Goal: Task Accomplishment & Management: Use online tool/utility

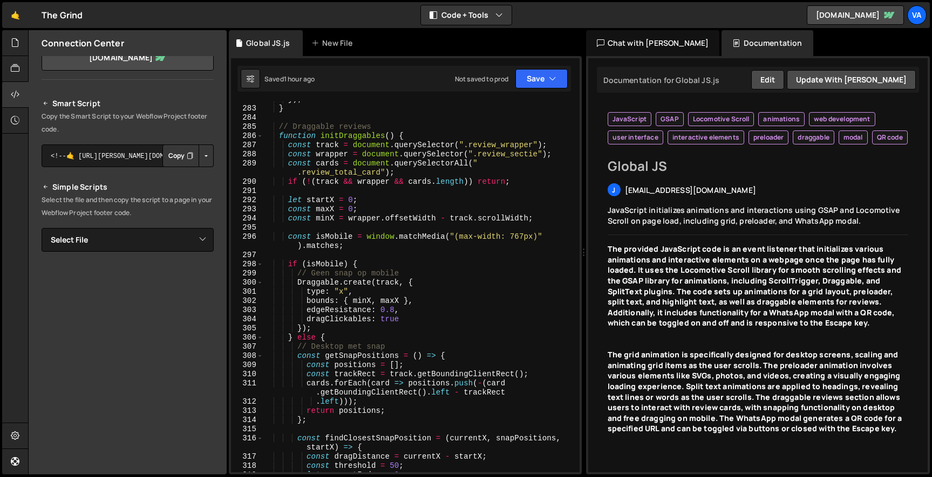
click at [373, 167] on div "}) ; } // Draggable reviews function initDraggables ( ) { const track = documen…" at bounding box center [419, 289] width 312 height 389
click at [347, 169] on div "}) ; } // Draggable reviews function initDraggables ( ) { const track = documen…" at bounding box center [419, 289] width 312 height 389
click at [358, 172] on div "}) ; } // Draggable reviews function initDraggables ( ) { const track = documen…" at bounding box center [419, 286] width 312 height 371
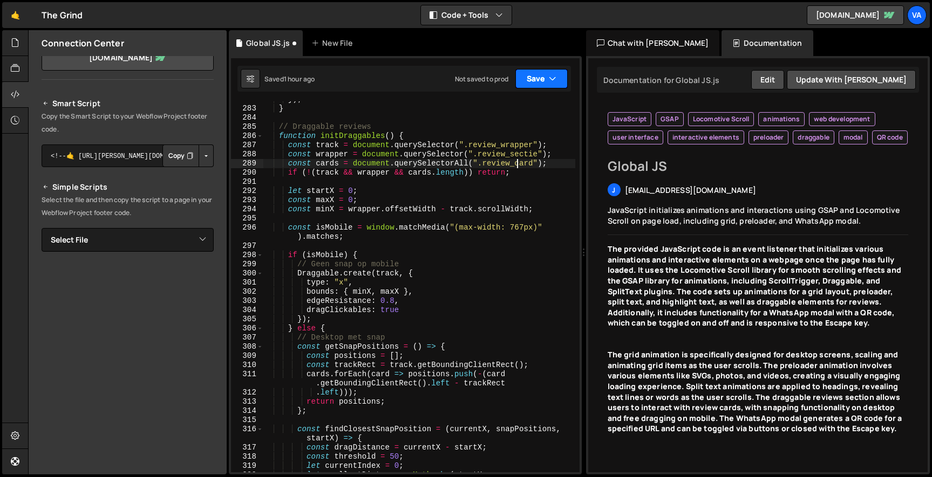
click at [538, 71] on button "Save" at bounding box center [541, 78] width 52 height 19
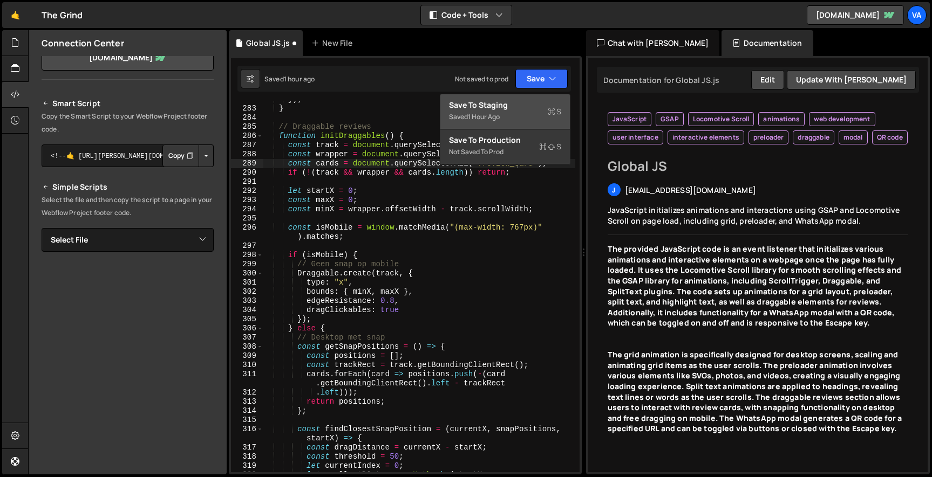
click at [514, 107] on div "Save to Staging S" at bounding box center [505, 105] width 112 height 11
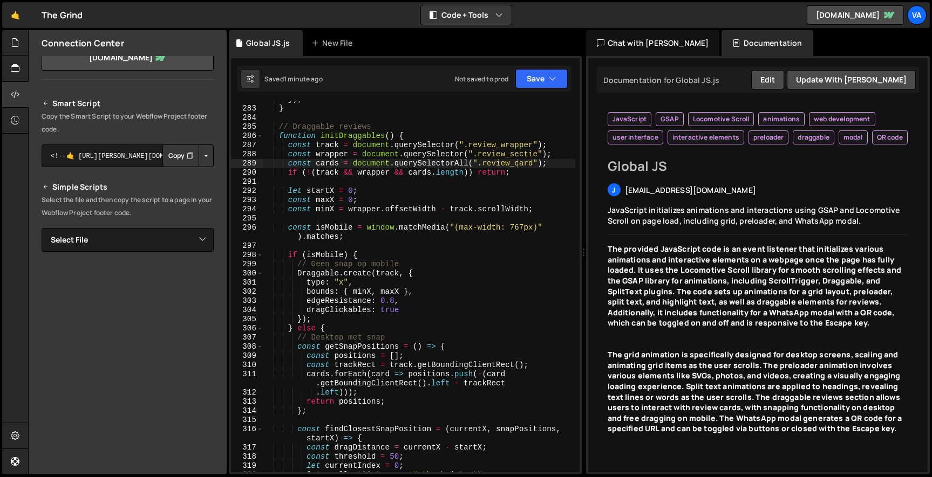
scroll to position [2933, 0]
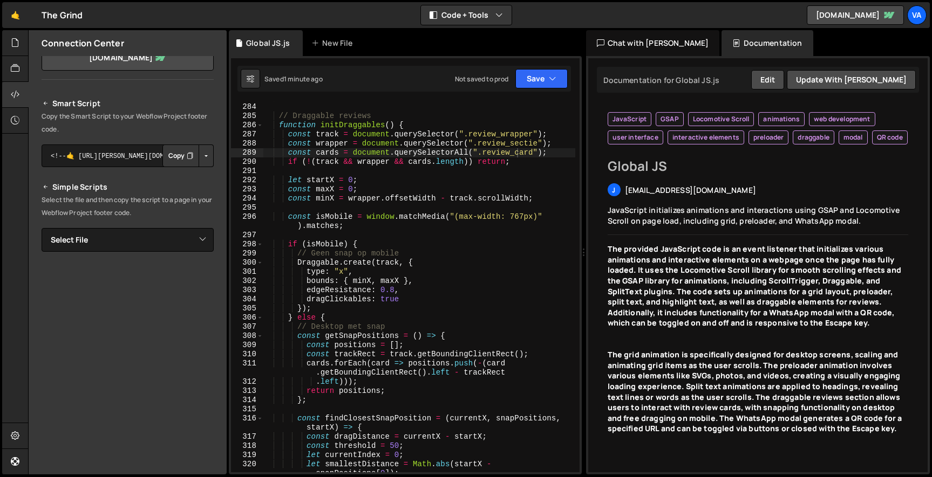
click at [540, 152] on div "} // Draggable reviews function initDraggables ( ) { const track = document . q…" at bounding box center [419, 292] width 312 height 399
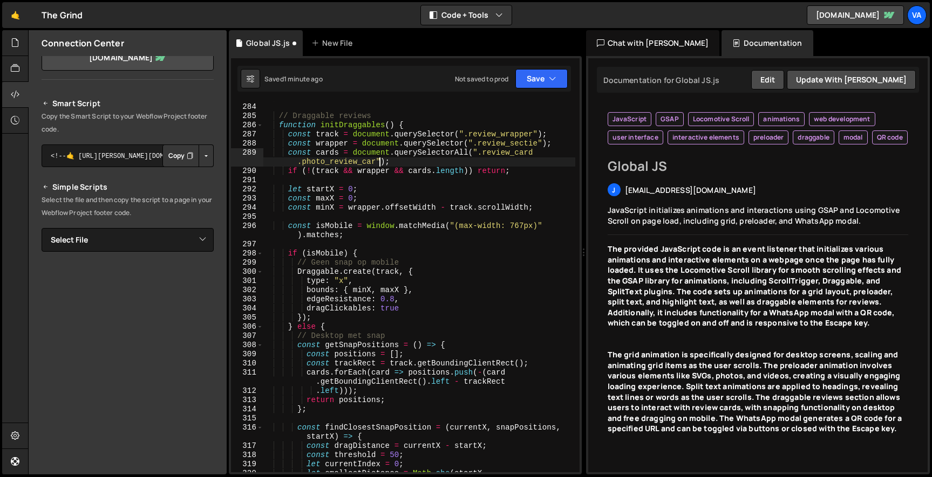
scroll to position [0, 26]
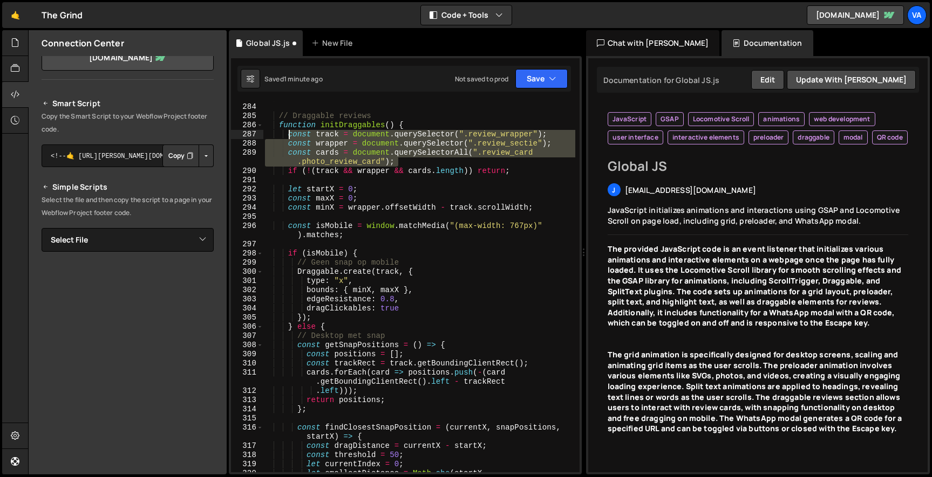
drag, startPoint x: 407, startPoint y: 160, endPoint x: 291, endPoint y: 135, distance: 118.7
click at [291, 135] on div "} // Draggable reviews function initDraggables ( ) { const track = document . q…" at bounding box center [419, 292] width 312 height 399
click at [468, 155] on div "} // Draggable reviews function initDraggables ( ) { const track = document . q…" at bounding box center [419, 286] width 312 height 371
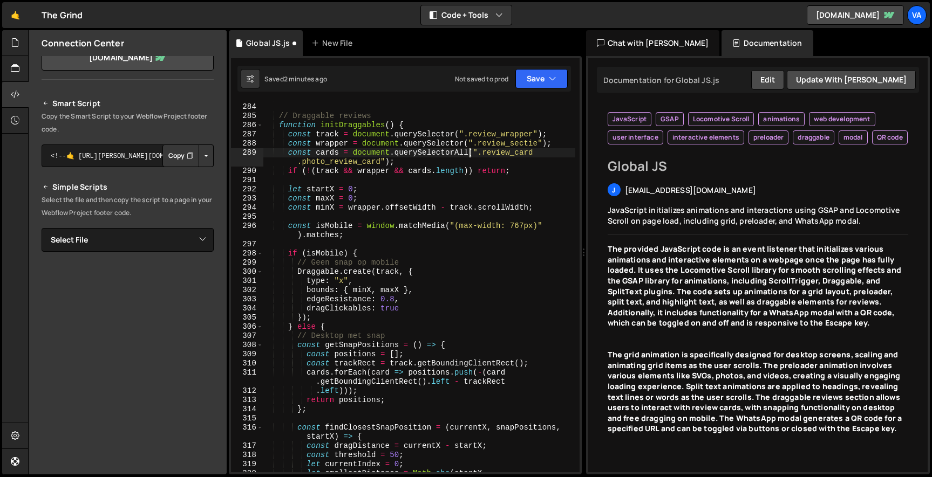
click at [542, 153] on div "} // Draggable reviews function initDraggables ( ) { const track = document . q…" at bounding box center [419, 292] width 312 height 399
click at [539, 78] on button "Save" at bounding box center [541, 78] width 52 height 19
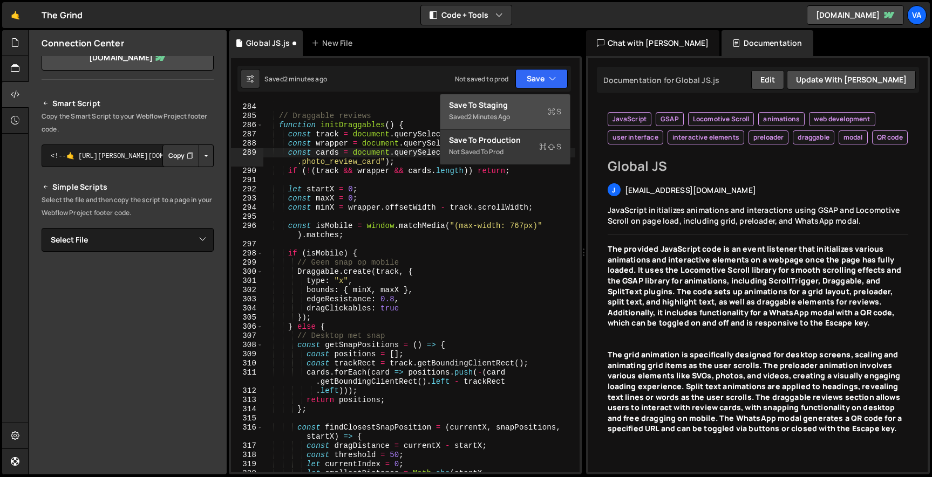
click at [543, 117] on div "Saved 2 minutes ago" at bounding box center [505, 117] width 112 height 13
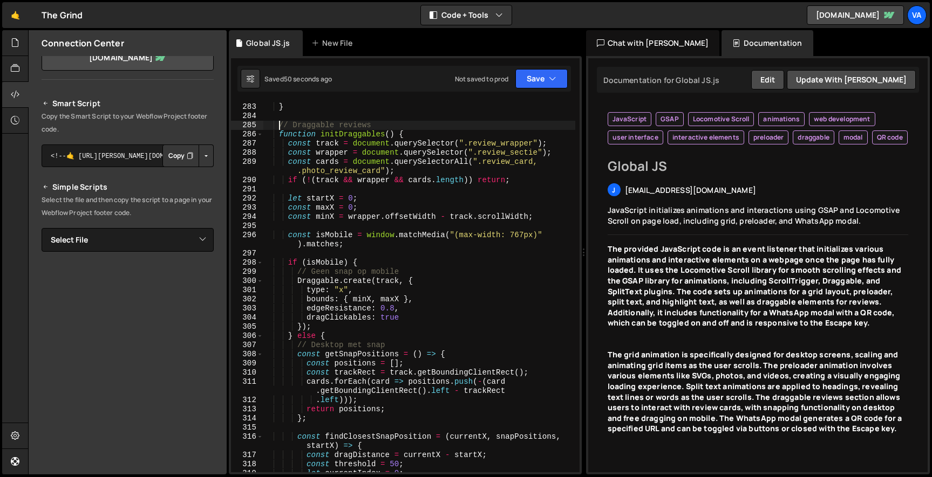
scroll to position [0, 7]
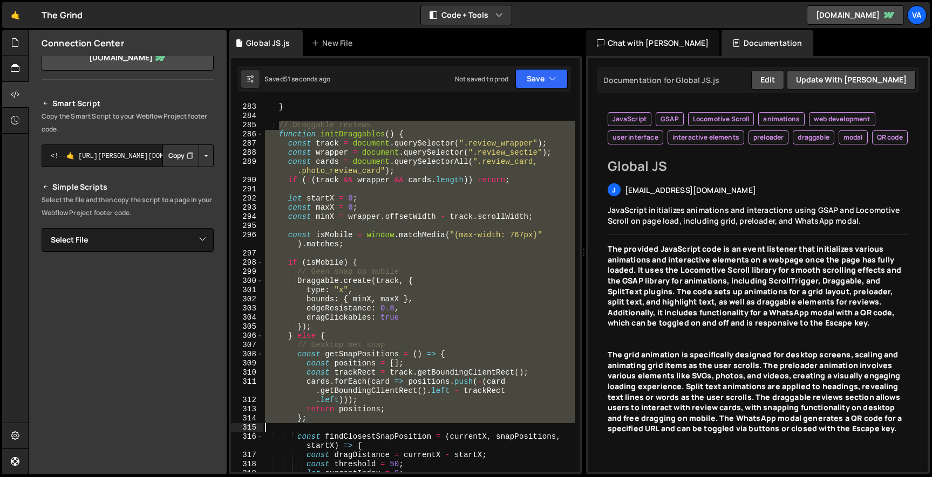
drag, startPoint x: 279, startPoint y: 126, endPoint x: 386, endPoint y: 423, distance: 316.1
click at [386, 423] on div "}) ; } // Draggable reviews function initDraggables ( ) { const track = documen…" at bounding box center [419, 287] width 312 height 389
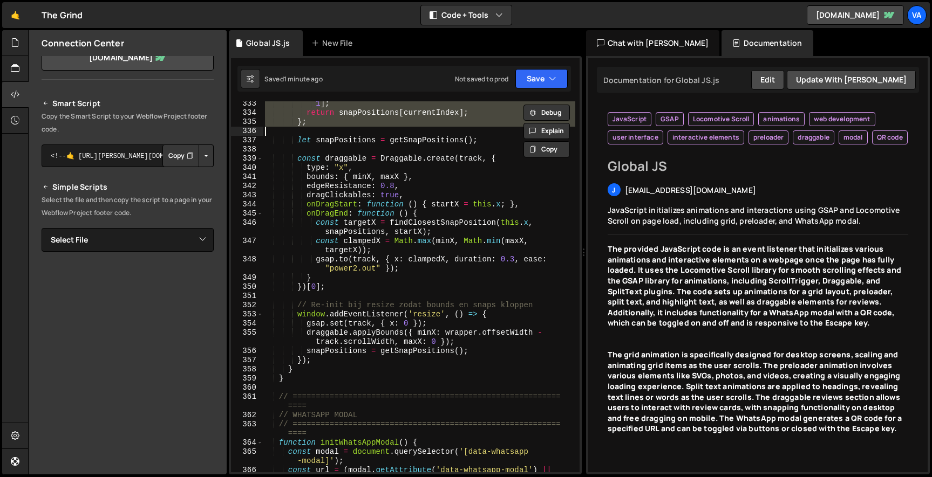
scroll to position [0, 0]
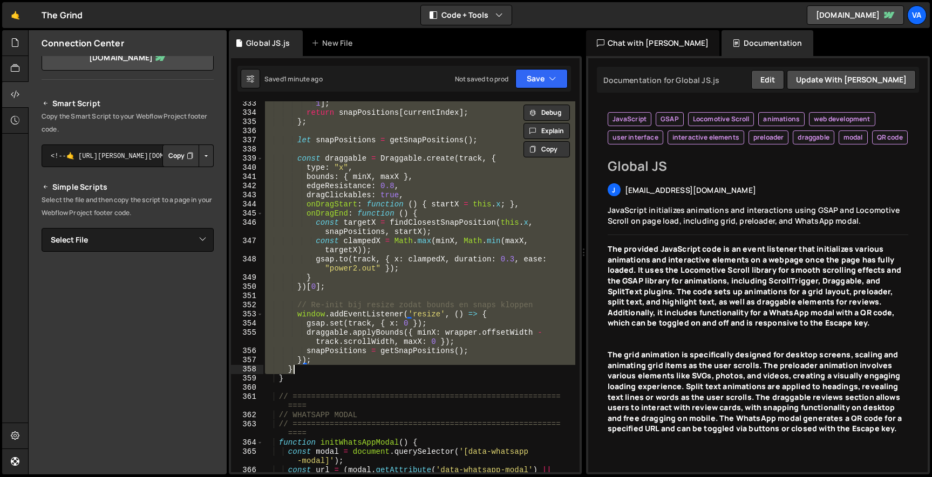
type textarea "} }"
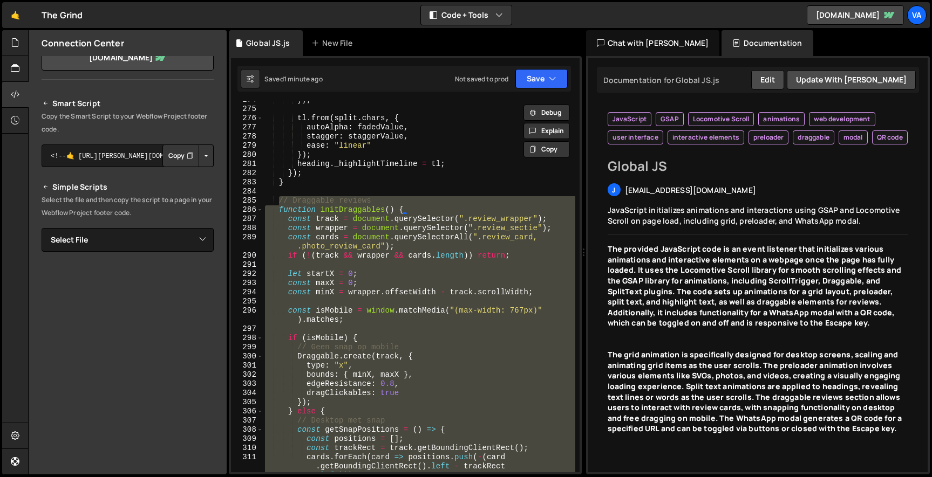
scroll to position [2825, 0]
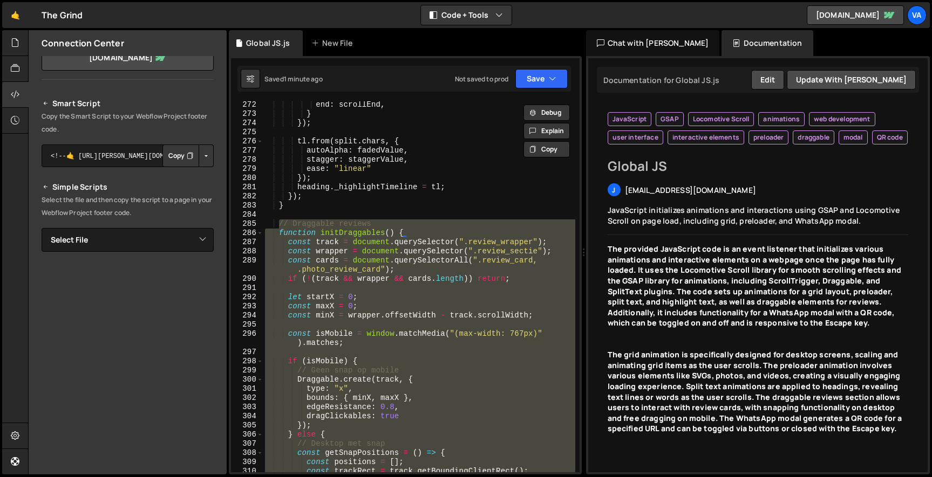
click at [549, 117] on div "Debug Explain Copy Global JS.js New File Saved 1 minute ago Not saved to prod U…" at bounding box center [405, 252] width 353 height 445
click at [656, 47] on div "Chat with [PERSON_NAME]" at bounding box center [653, 43] width 134 height 26
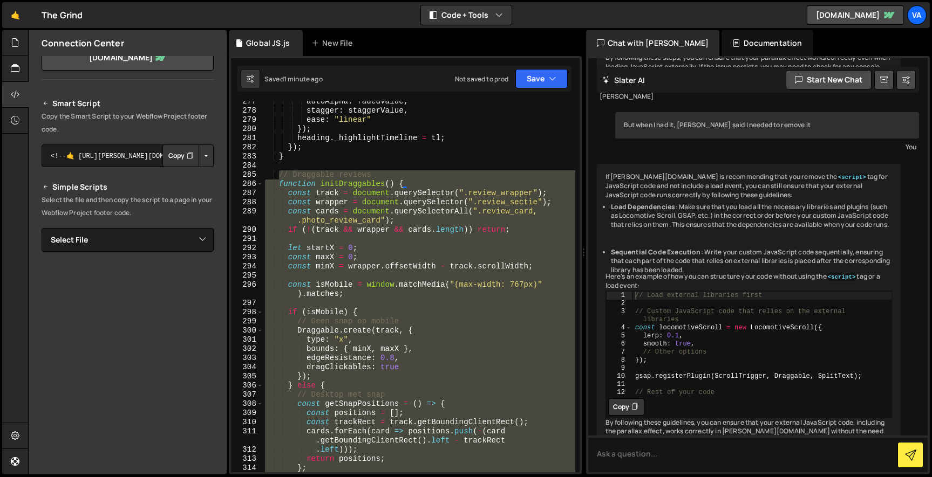
scroll to position [2997, 0]
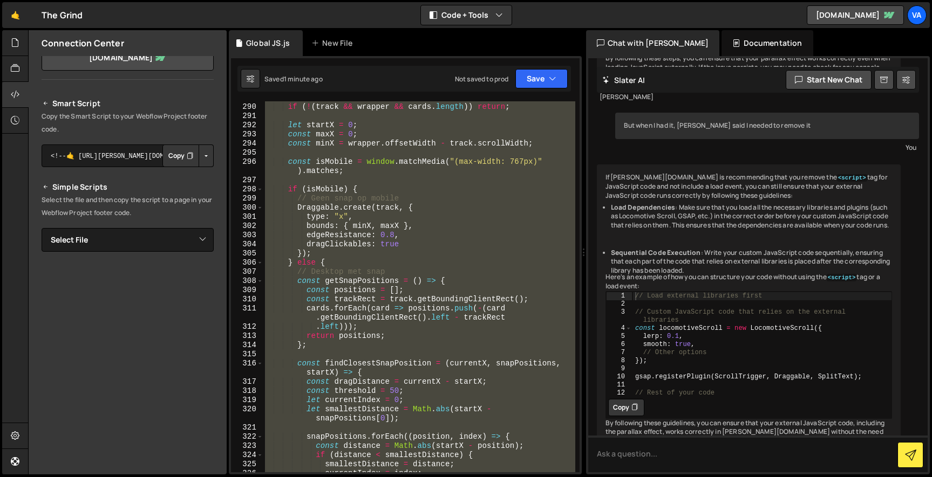
click at [446, 179] on div "const cards = document . querySelectorAll ( ".review_card, .photo_review_card" …" at bounding box center [419, 286] width 312 height 371
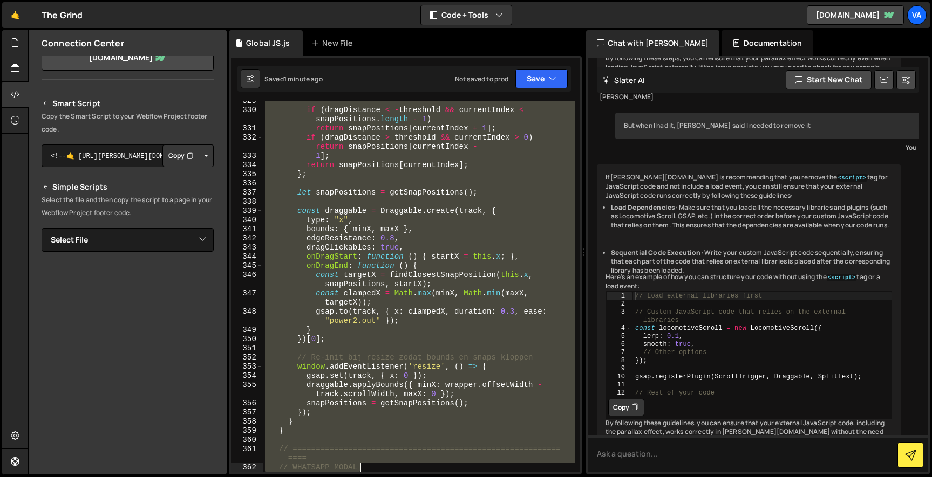
scroll to position [3416, 0]
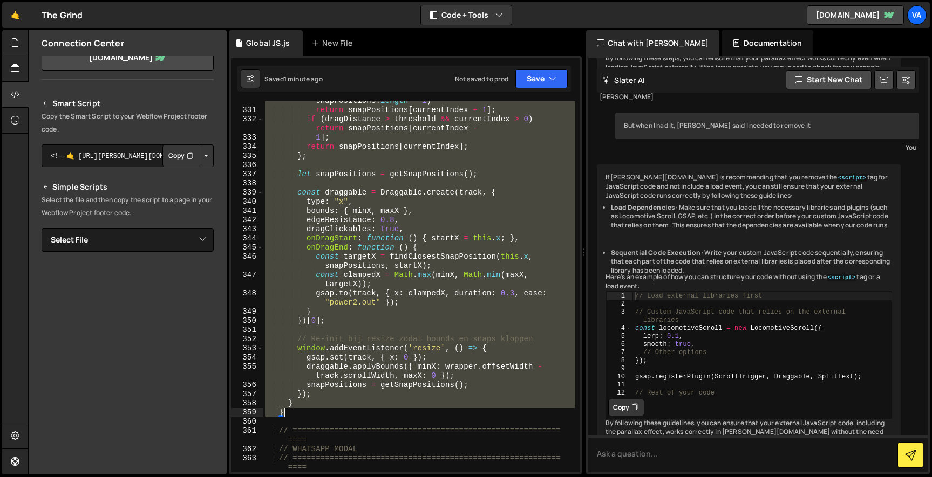
drag, startPoint x: 280, startPoint y: 135, endPoint x: 375, endPoint y: 413, distance: 293.6
click at [375, 413] on div "if ( dragDistance < - threshold && currentIndex < snapPositions . length - 1 ) …" at bounding box center [419, 286] width 312 height 399
type textarea "} }"
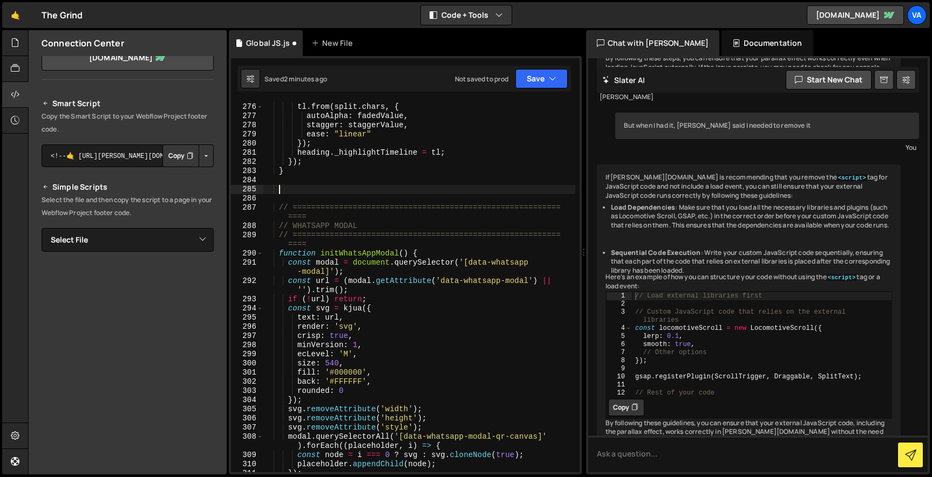
paste textarea
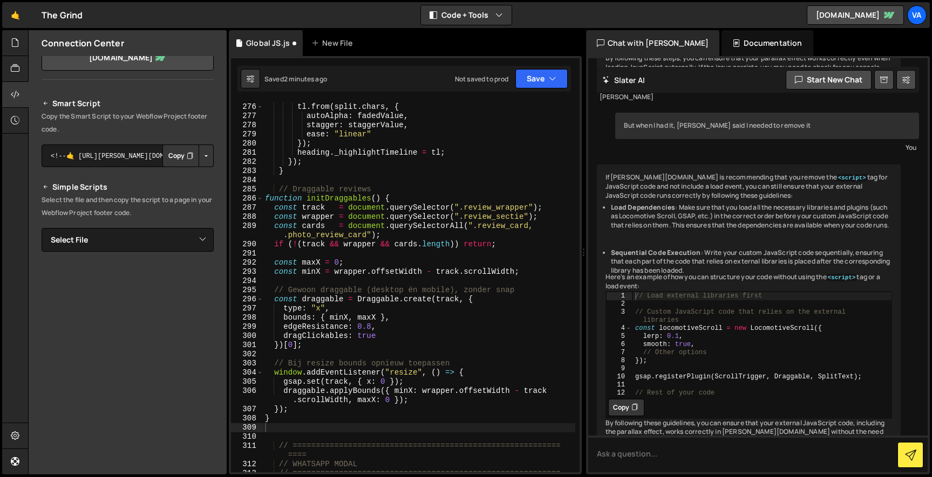
click at [546, 67] on div "Saved 2 minutes ago Not saved to prod Upgrade to Edit Save Save to Staging S Sa…" at bounding box center [403, 79] width 333 height 26
click at [537, 79] on button "Save" at bounding box center [541, 78] width 52 height 19
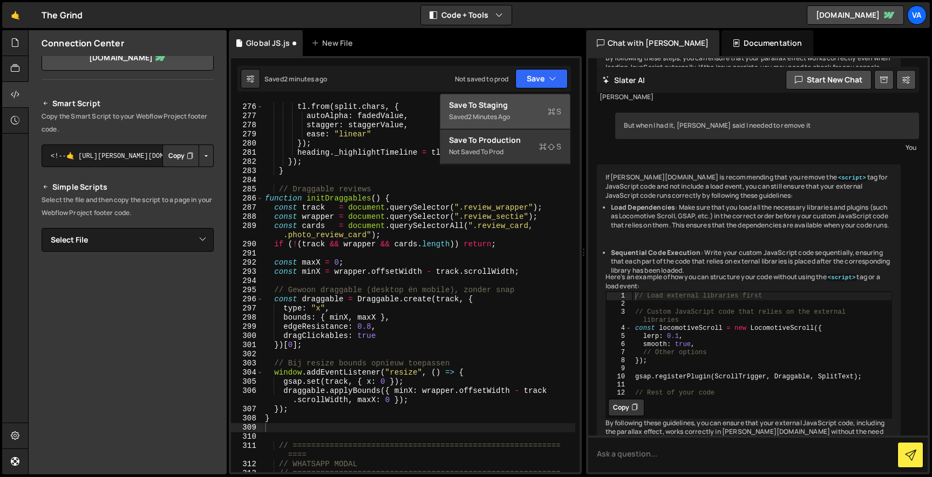
click at [524, 100] on div "Save to Staging S" at bounding box center [505, 105] width 112 height 11
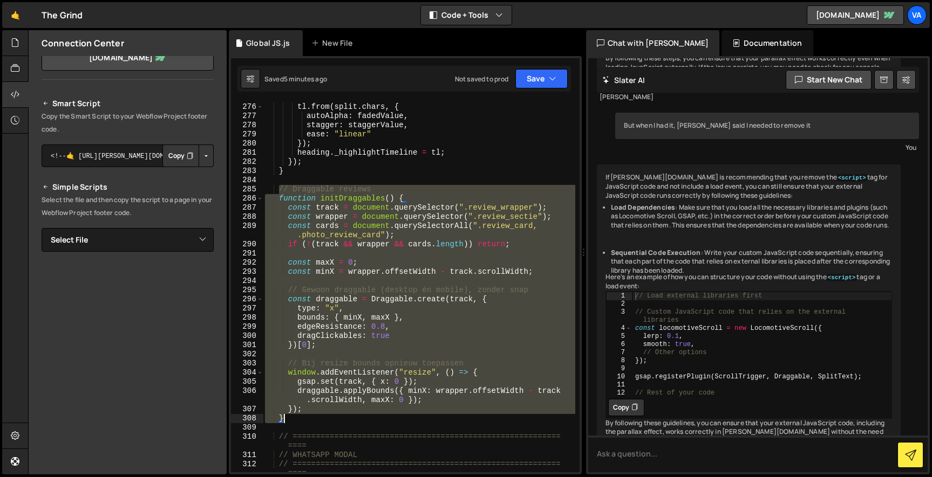
drag, startPoint x: 278, startPoint y: 189, endPoint x: 326, endPoint y: 421, distance: 236.9
click at [326, 421] on div "tl . from ( split . chars , { autoAlpha : fadedValue , stagger : staggerValue ,…" at bounding box center [419, 292] width 312 height 399
type textarea "}); }"
paste textarea
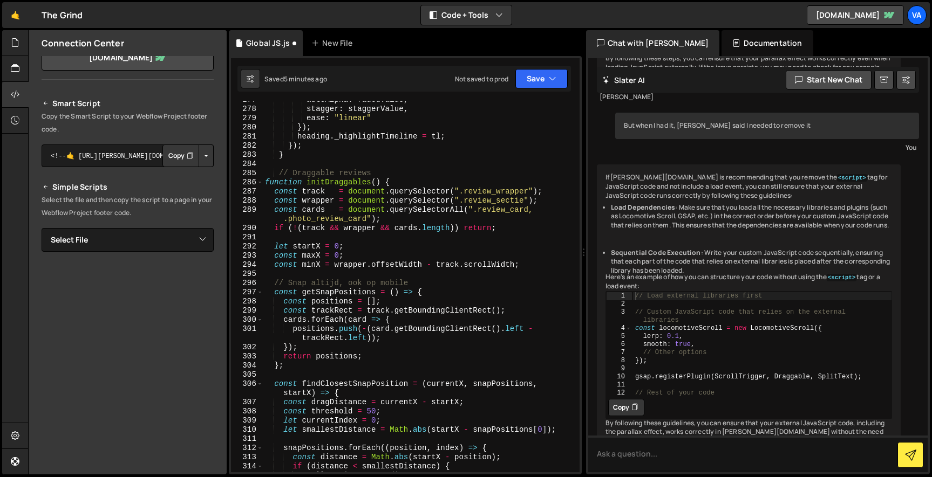
scroll to position [2870, 0]
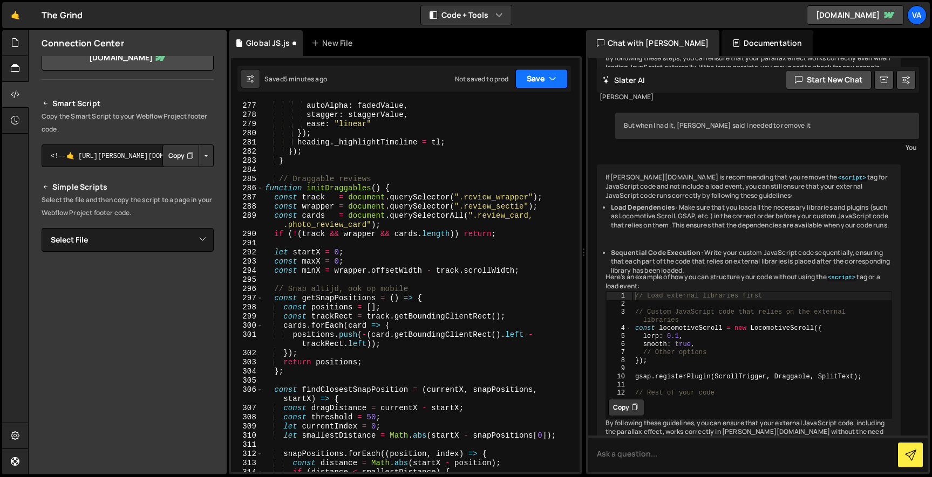
click at [537, 85] on button "Save" at bounding box center [541, 78] width 52 height 19
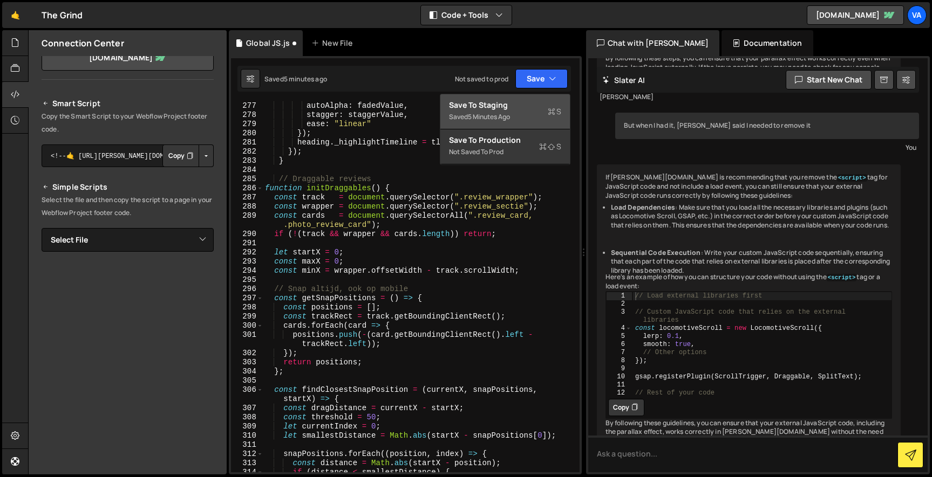
click at [522, 99] on button "Save to Staging S Saved 5 minutes ago" at bounding box center [504, 111] width 129 height 35
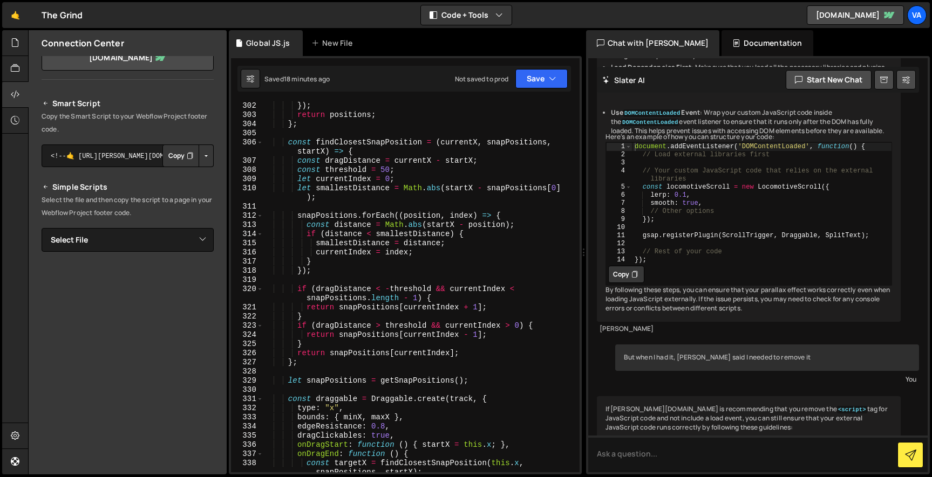
scroll to position [3118, 0]
click at [728, 38] on div "Documentation" at bounding box center [766, 43] width 91 height 26
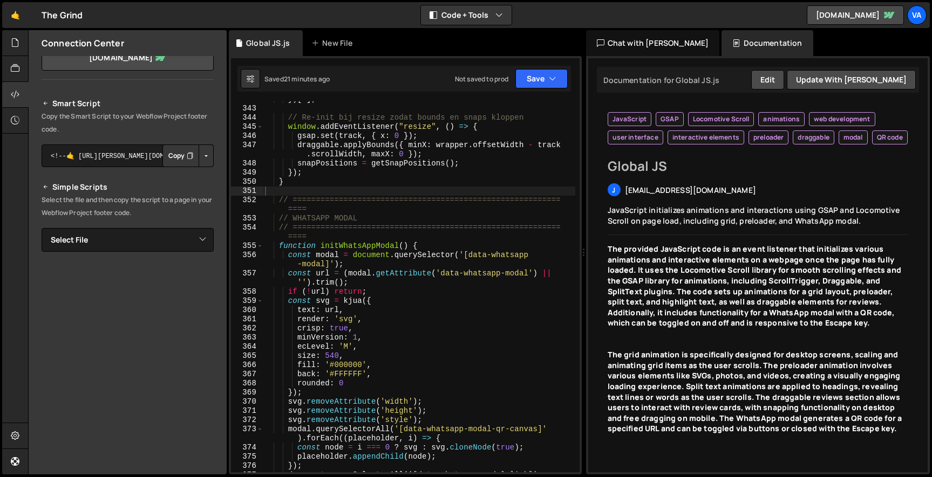
scroll to position [3541, 0]
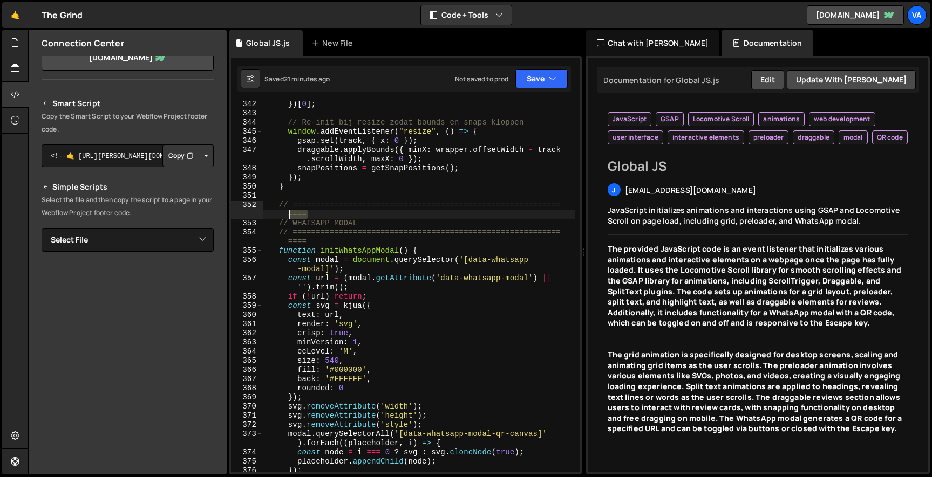
drag, startPoint x: 325, startPoint y: 215, endPoint x: 236, endPoint y: 215, distance: 89.0
click at [236, 215] on div "// ============================================================== 342 343 344 3…" at bounding box center [405, 286] width 348 height 371
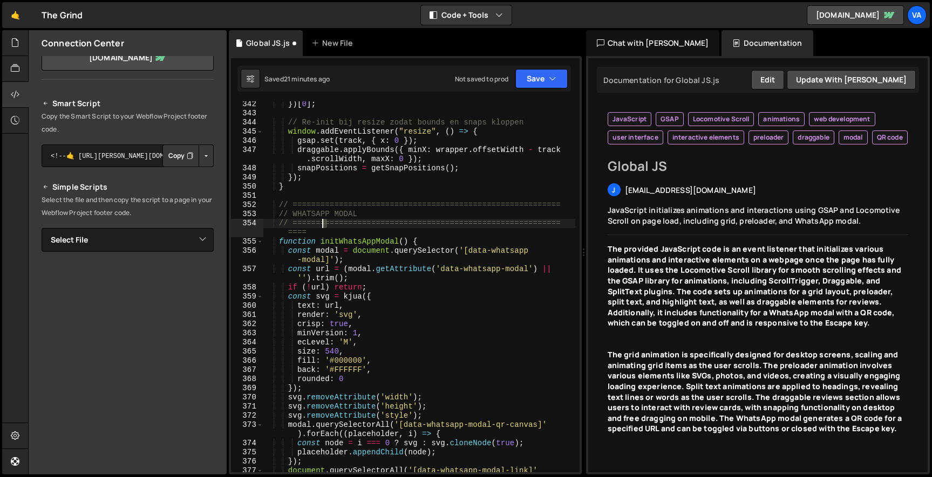
drag, startPoint x: 327, startPoint y: 228, endPoint x: 299, endPoint y: 228, distance: 27.5
click at [299, 228] on div "}) [ 0 ] ; // Re-init bij resize zodat bounds en snaps kloppen window . addEven…" at bounding box center [419, 299] width 312 height 399
drag, startPoint x: 322, startPoint y: 232, endPoint x: 230, endPoint y: 232, distance: 91.7
click at [230, 232] on div "// ============================================================== 342 343 344 3…" at bounding box center [405, 265] width 353 height 419
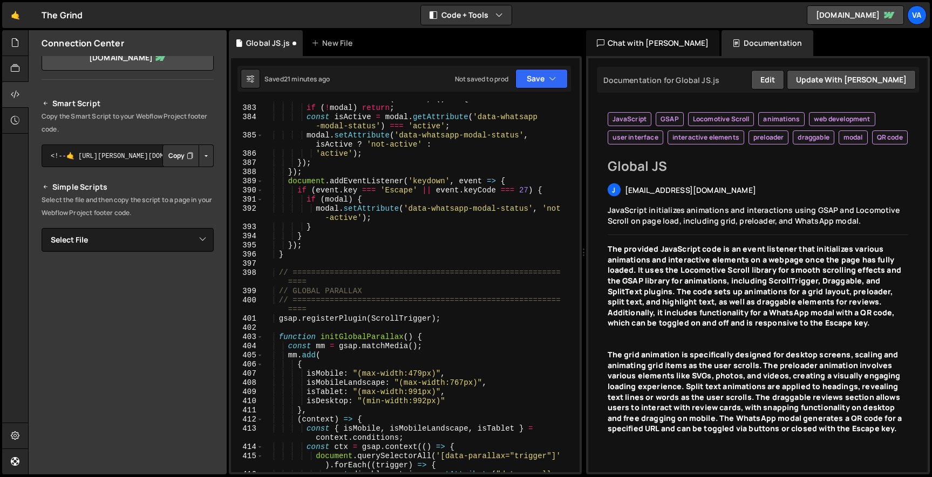
scroll to position [3982, 0]
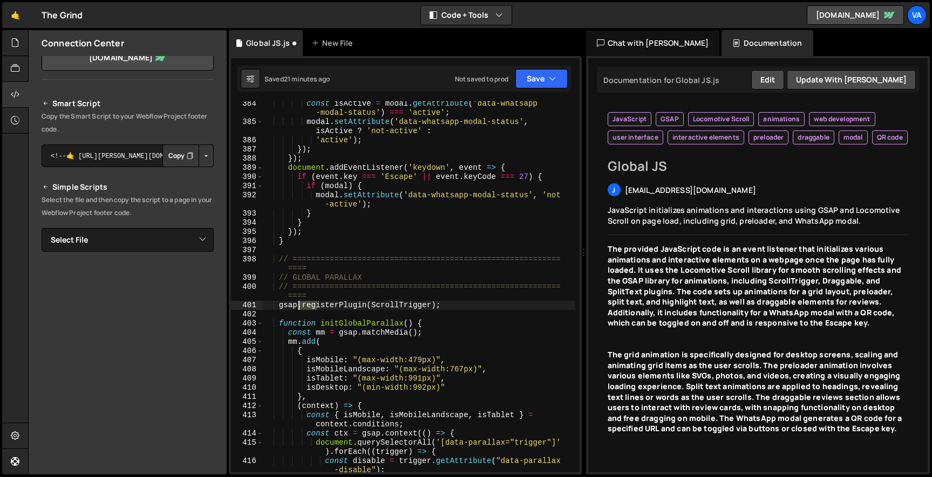
drag, startPoint x: 317, startPoint y: 302, endPoint x: 294, endPoint y: 302, distance: 23.2
click at [293, 302] on div "const isActive = modal . getAttribute ( 'data-whatsapp -modal-status' ) === 'ac…" at bounding box center [419, 298] width 312 height 399
drag, startPoint x: 324, startPoint y: 297, endPoint x: 259, endPoint y: 297, distance: 64.7
click at [259, 297] on div "gsap.registerPlugin(ScrollTrigger); 384 385 386 387 388 389 390 391 392 393 394…" at bounding box center [405, 286] width 348 height 371
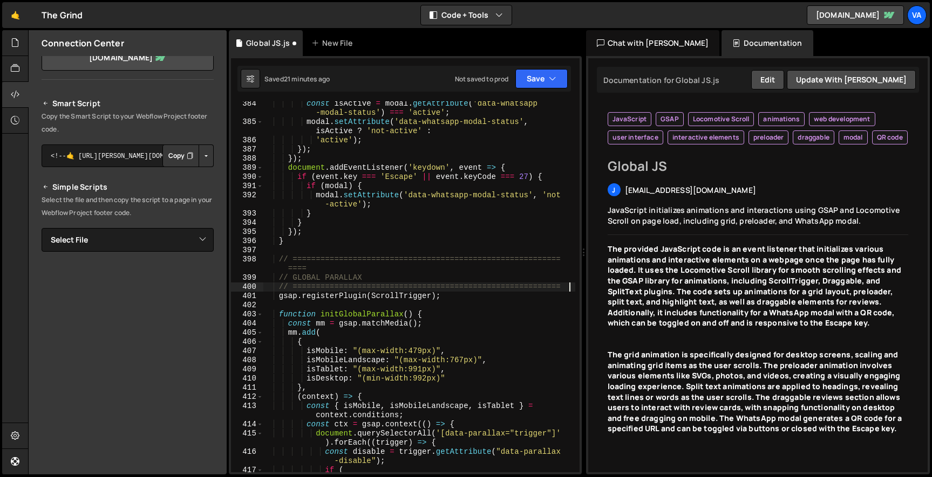
drag, startPoint x: 313, startPoint y: 270, endPoint x: 247, endPoint y: 269, distance: 66.9
click at [273, 269] on div "const isActive = modal . getAttribute ( 'data-whatsapp -modal-status' ) === 'ac…" at bounding box center [419, 298] width 312 height 399
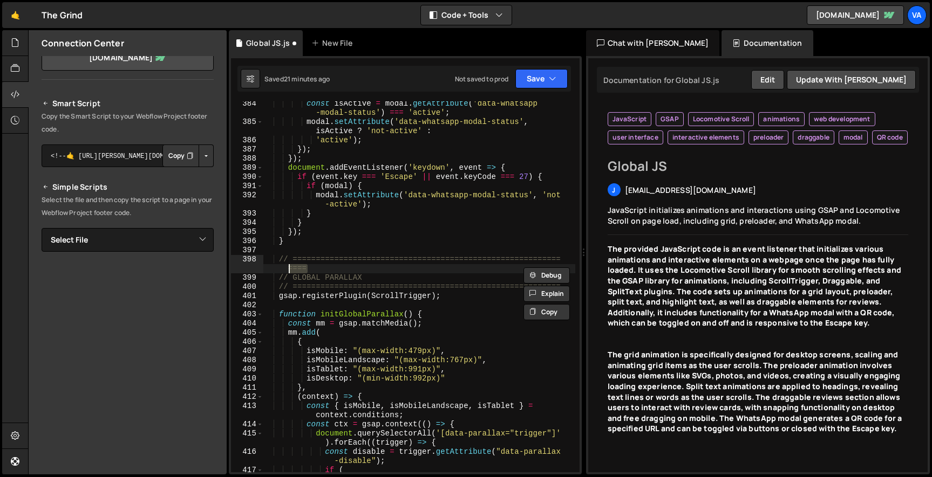
type textarea "// =========================================================="
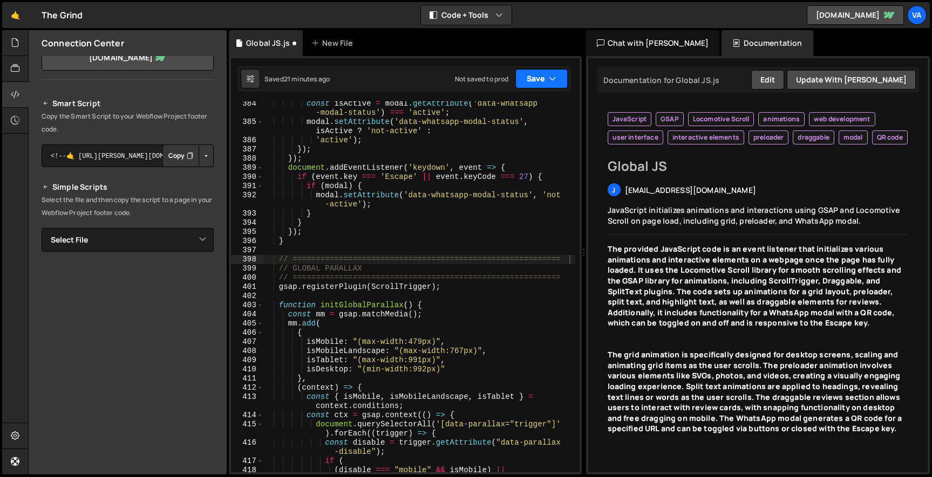
click at [537, 79] on button "Save" at bounding box center [541, 78] width 52 height 19
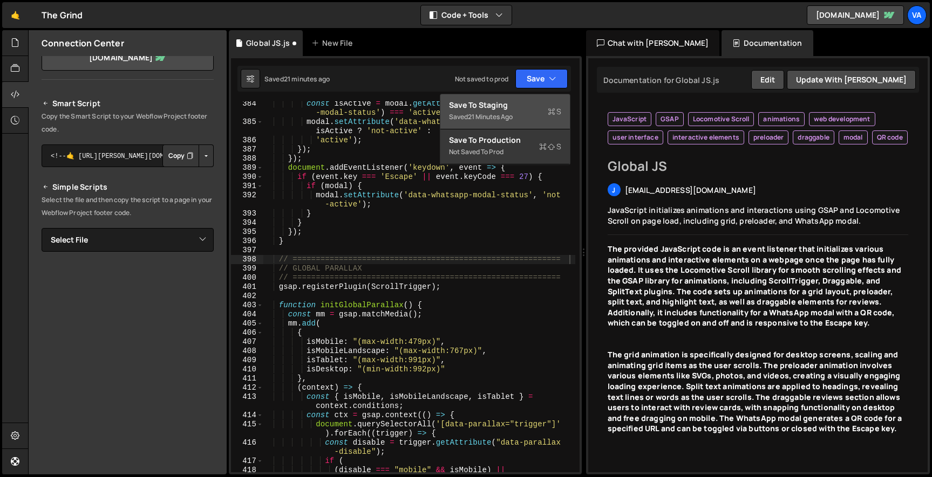
click at [523, 117] on div "Saved 21 minutes ago" at bounding box center [505, 117] width 112 height 13
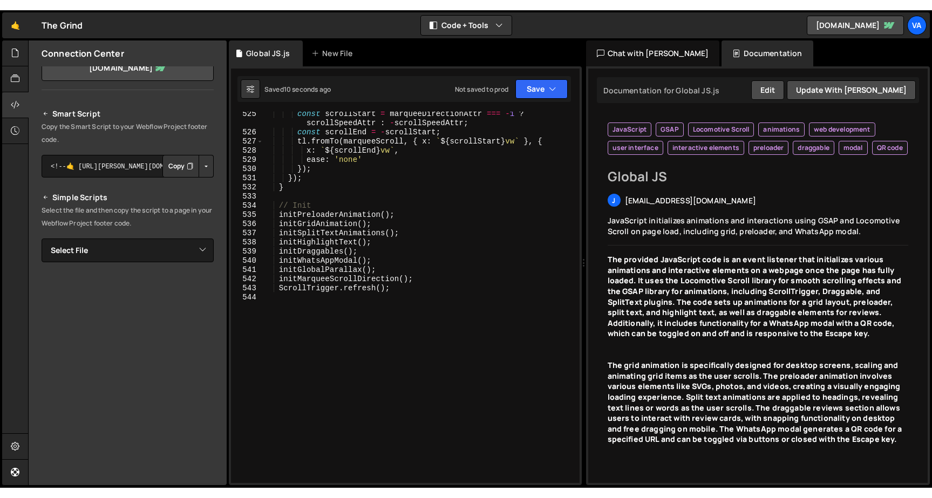
scroll to position [5533, 0]
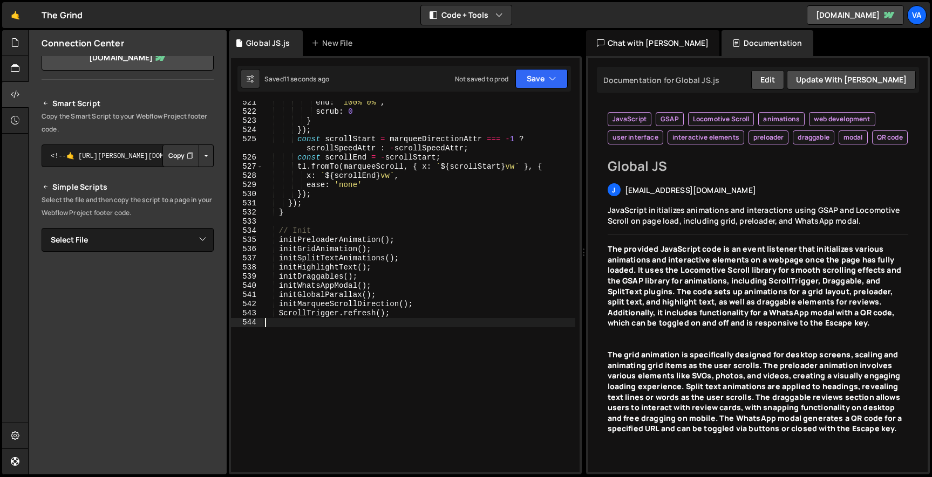
click at [347, 326] on div "end : '100% 0%' , scrub : 0 } }) ; const scrollStart = marqueeDirectionAttr ===…" at bounding box center [419, 292] width 312 height 389
type textarea "ScrollTrigger.refresh();"
click at [546, 76] on button "Save" at bounding box center [541, 78] width 52 height 19
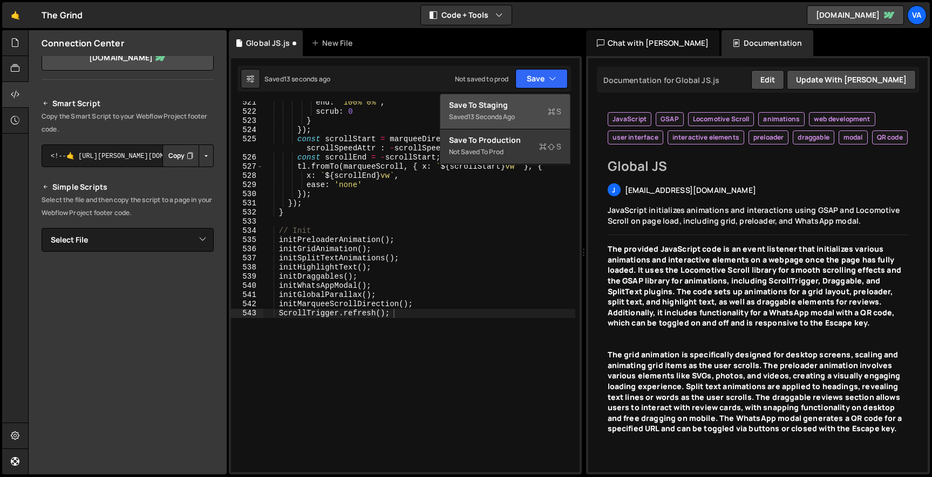
click at [514, 110] on div "Save to Staging S" at bounding box center [505, 105] width 112 height 11
